Goal: Browse casually

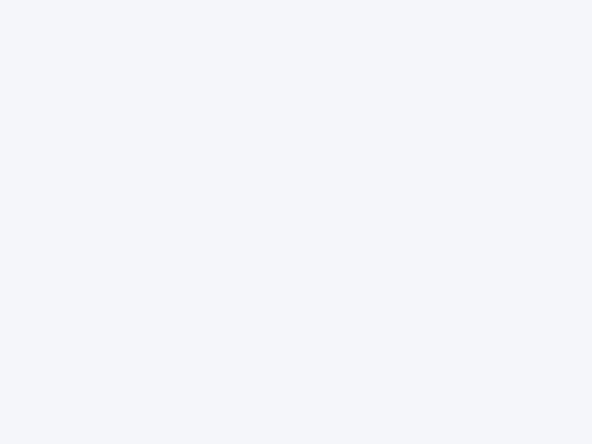
click at [296, 222] on div at bounding box center [296, 222] width 592 height 444
